Goal: Task Accomplishment & Management: Use online tool/utility

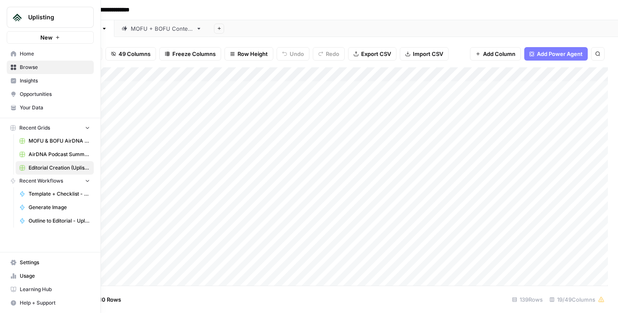
click at [34, 54] on span "Home" at bounding box center [55, 54] width 70 height 8
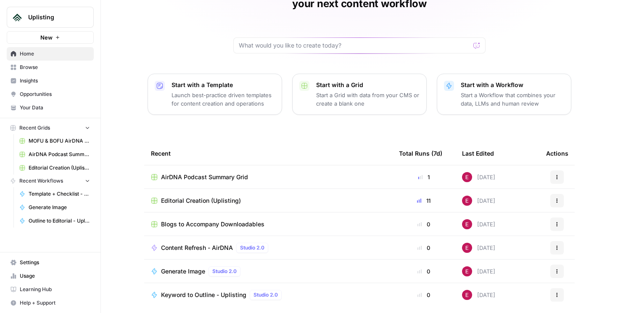
scroll to position [74, 0]
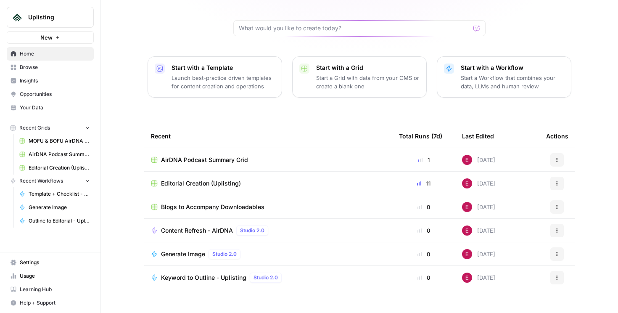
click at [48, 67] on span "Browse" at bounding box center [55, 67] width 70 height 8
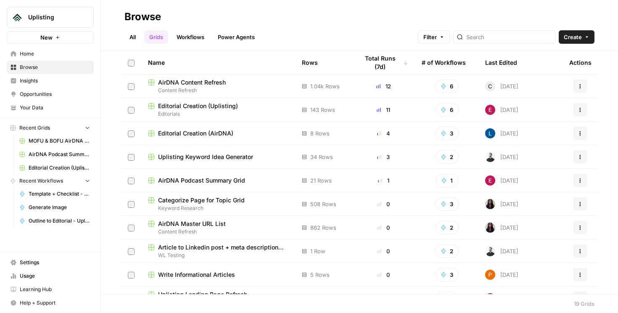
click at [230, 90] on span "Content Refresh" at bounding box center [218, 91] width 140 height 8
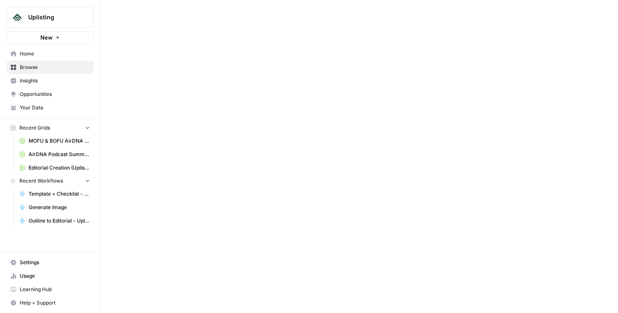
click at [230, 90] on div at bounding box center [359, 156] width 517 height 313
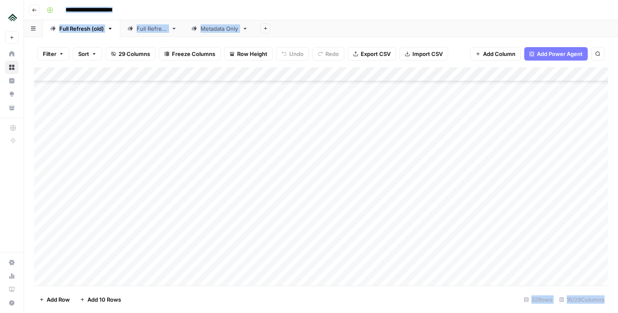
scroll to position [622, 0]
click at [34, 10] on icon "button" at bounding box center [34, 9] width 4 height 3
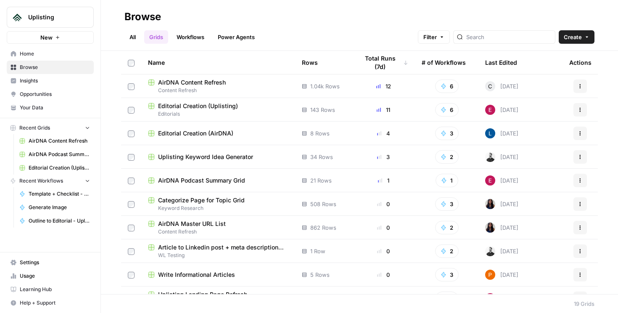
click at [298, 28] on div "All Grids Workflows Power Agents Filter Create" at bounding box center [359, 34] width 470 height 20
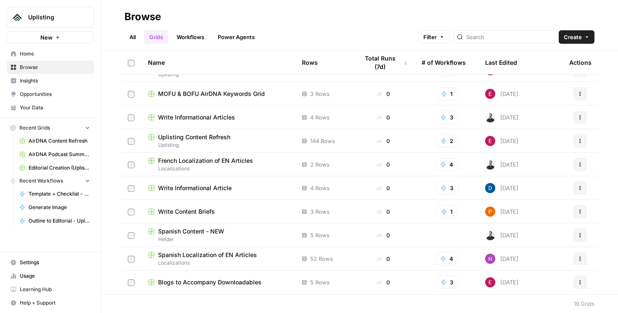
scroll to position [65, 0]
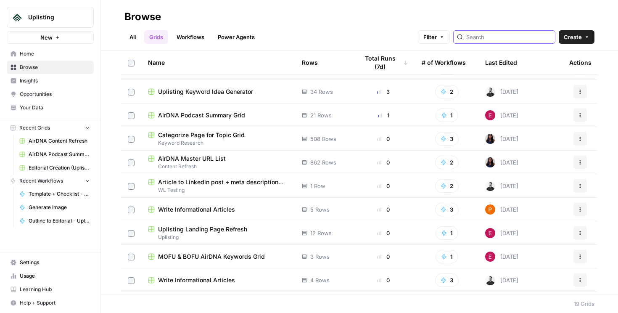
click at [534, 37] on input "search" at bounding box center [508, 37] width 85 height 8
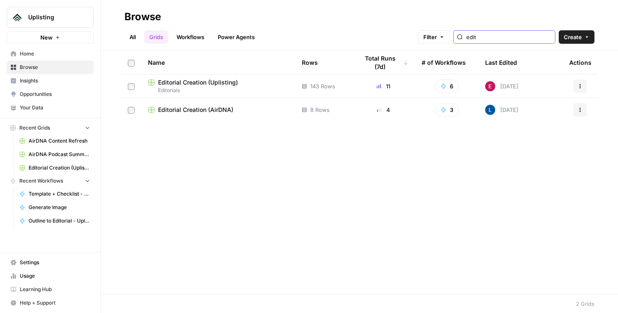
type input "edit"
click at [263, 108] on div "Editorial Creation (AirDNA)" at bounding box center [218, 110] width 140 height 8
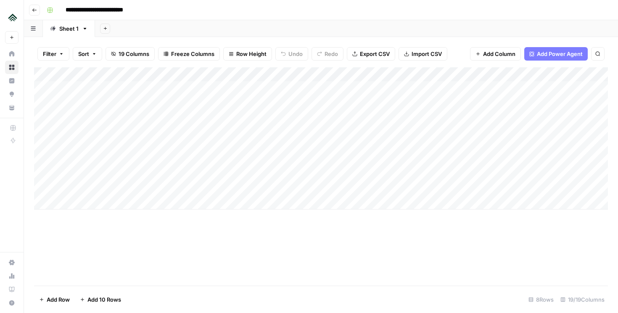
click at [101, 174] on div "Add Column" at bounding box center [321, 138] width 574 height 142
click at [188, 271] on div "Add Column" at bounding box center [321, 176] width 574 height 218
click at [540, 171] on div "Add Column" at bounding box center [321, 138] width 574 height 142
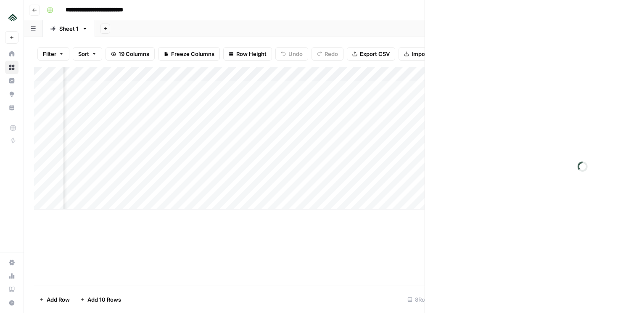
scroll to position [0, 934]
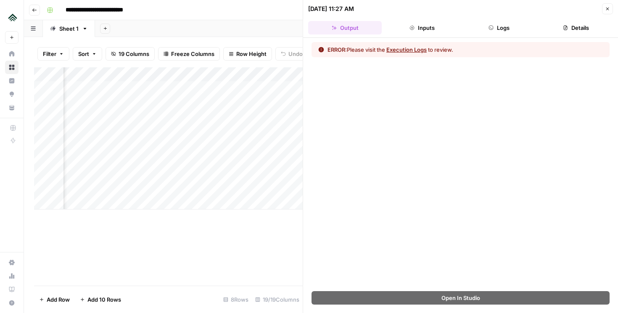
click at [510, 31] on button "Logs" at bounding box center [500, 27] width 74 height 13
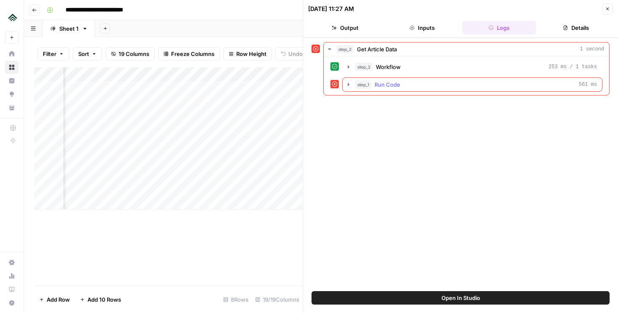
click at [349, 82] on icon "button" at bounding box center [348, 84] width 7 height 7
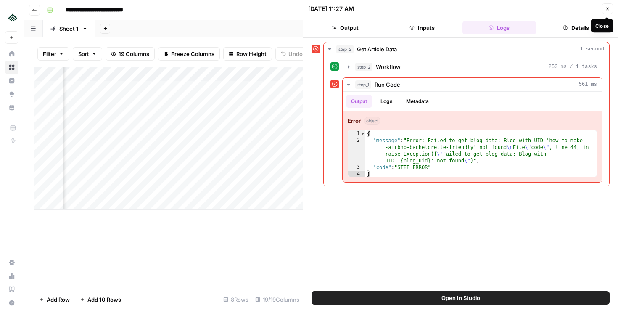
click at [607, 10] on icon "button" at bounding box center [607, 8] width 5 height 5
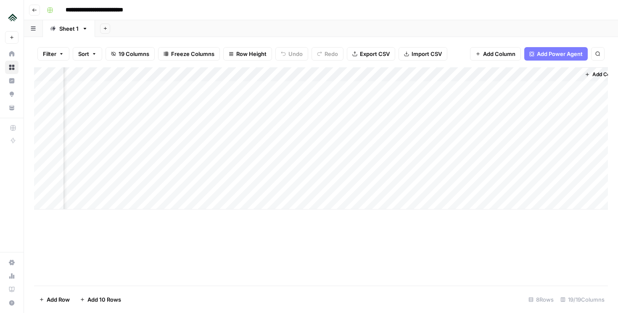
scroll to position [0, 941]
click at [473, 174] on div "Add Column" at bounding box center [321, 138] width 574 height 142
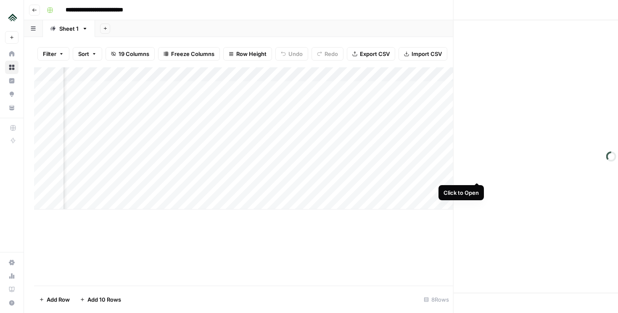
scroll to position [0, 934]
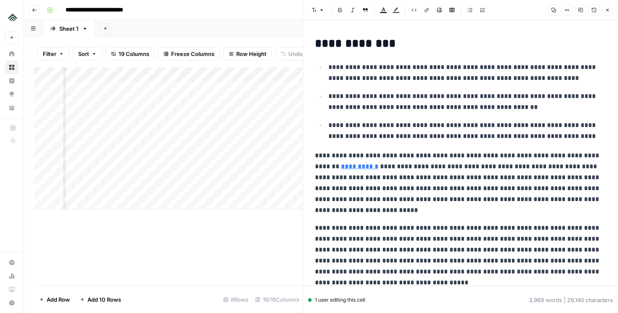
click at [609, 15] on button "Close" at bounding box center [607, 10] width 11 height 11
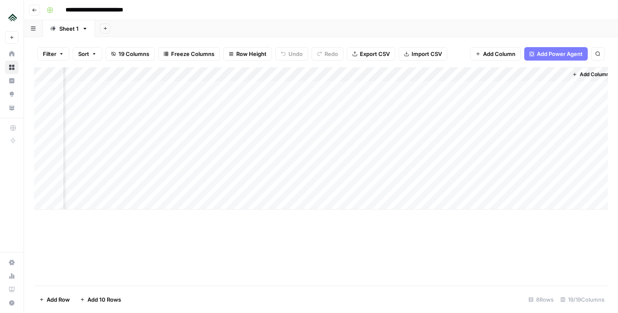
scroll to position [0, 931]
click at [529, 74] on div "Add Column" at bounding box center [321, 138] width 574 height 142
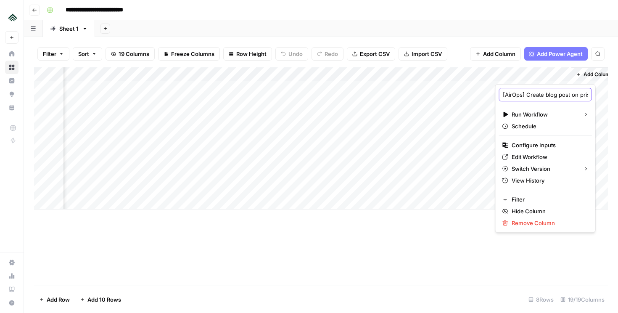
click at [527, 95] on input "[AirOps] Create blog post on prismic" at bounding box center [545, 94] width 85 height 8
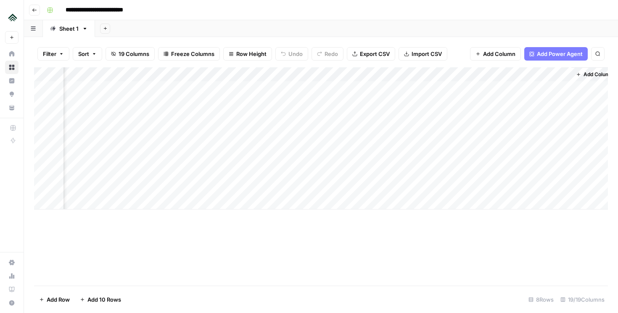
click at [527, 73] on div "Add Column" at bounding box center [321, 138] width 574 height 142
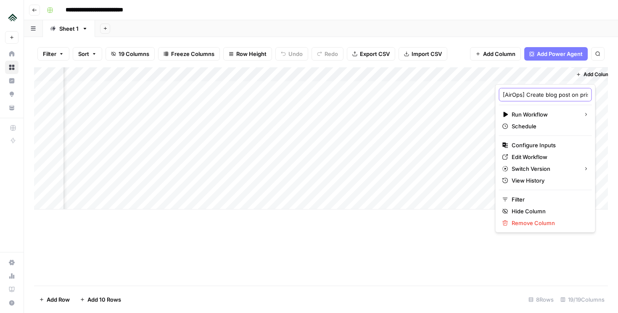
click at [521, 95] on input "[AirOps] Create blog post on prismic" at bounding box center [545, 94] width 85 height 8
